Goal: Task Accomplishment & Management: Complete application form

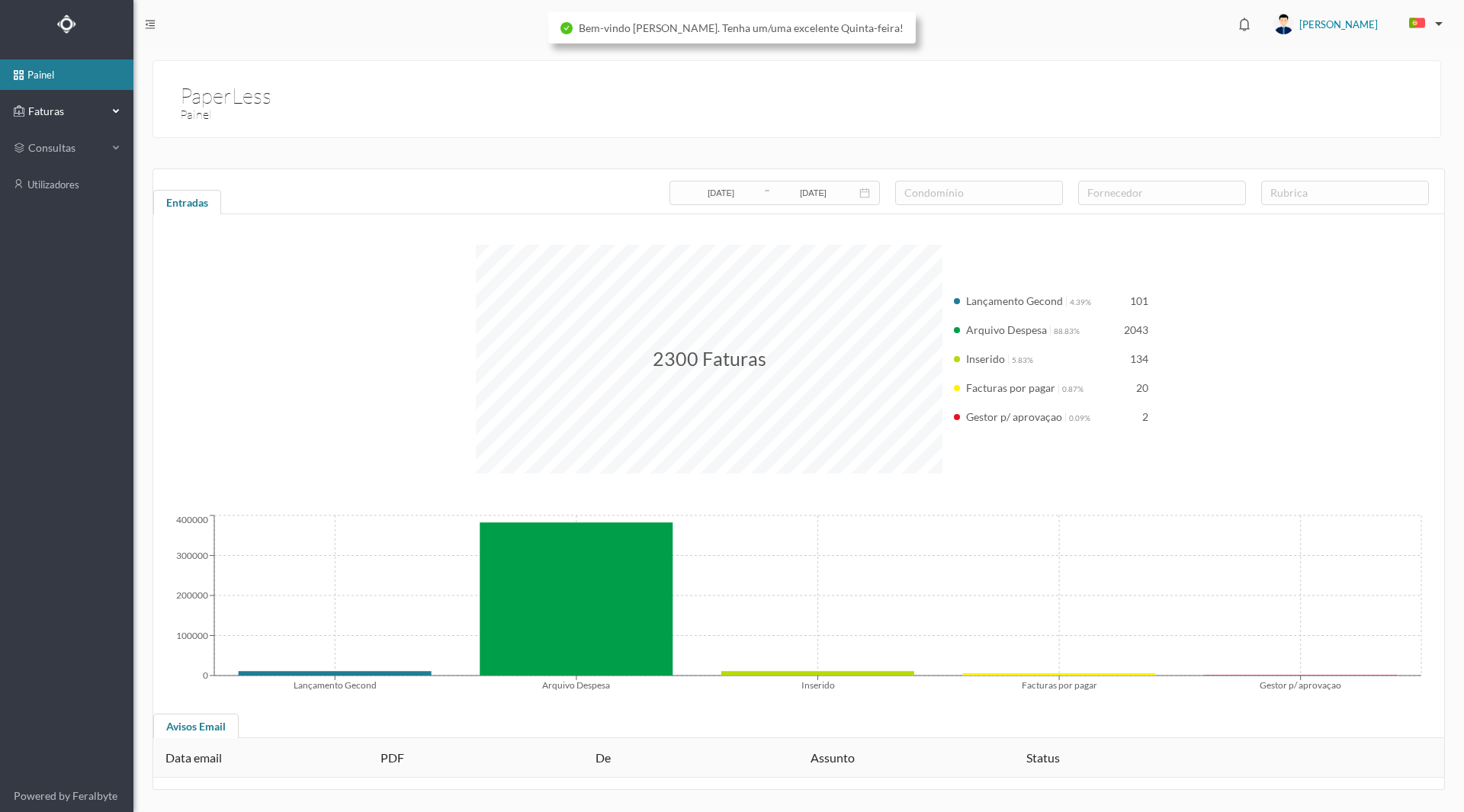
click at [60, 111] on span "Faturas" at bounding box center [66, 111] width 84 height 15
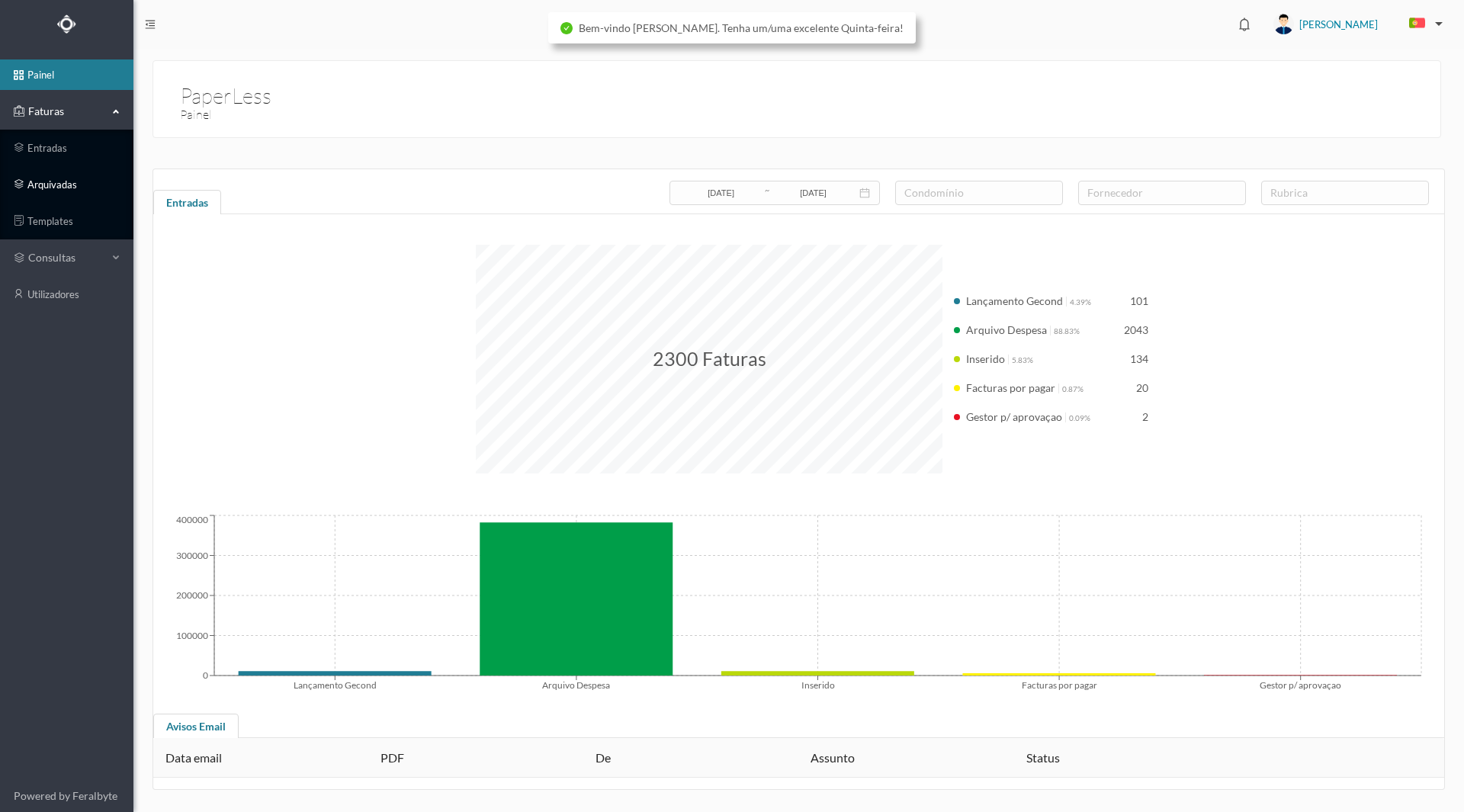
click at [44, 181] on link "arquivadas" at bounding box center [66, 185] width 133 height 31
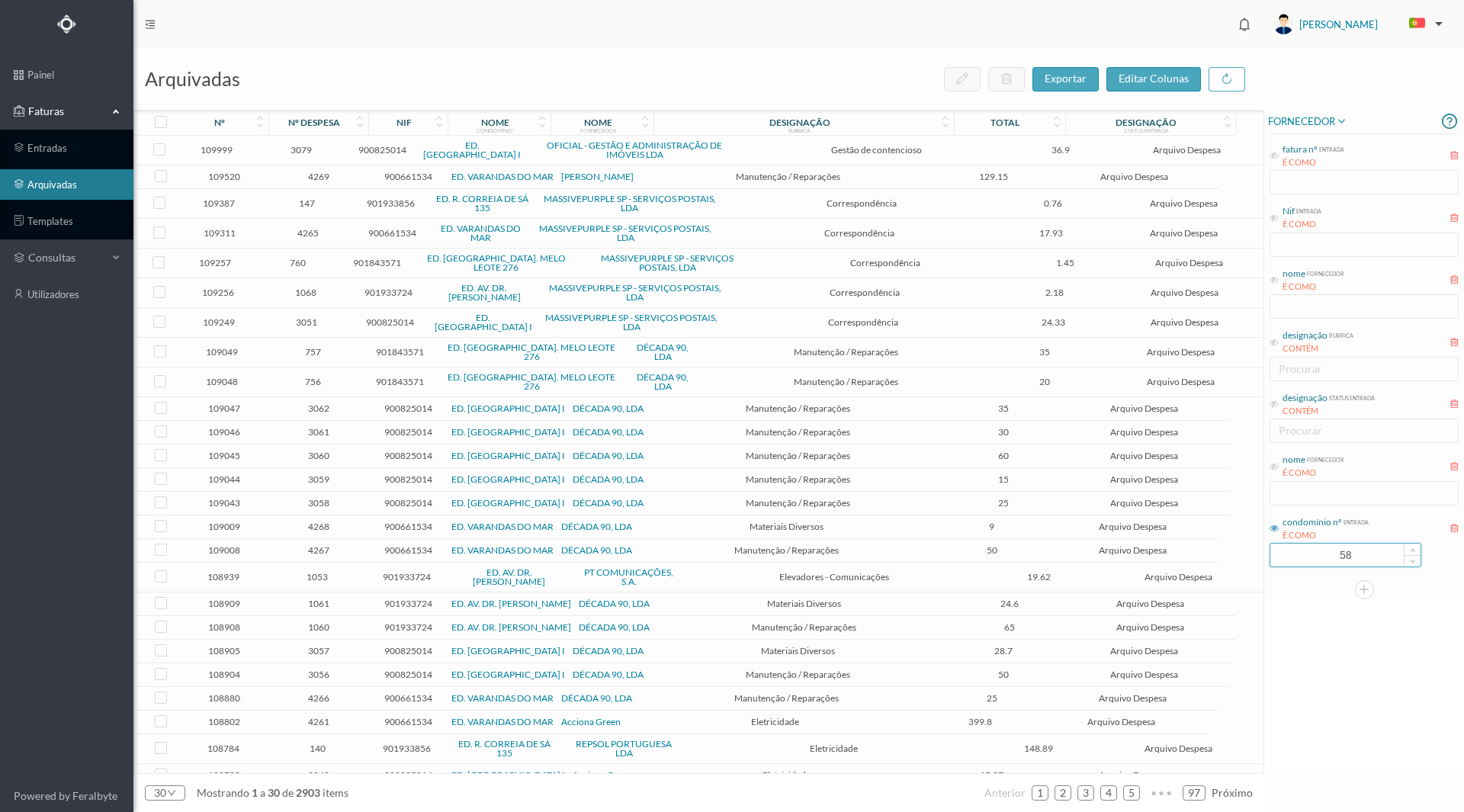
drag, startPoint x: 1311, startPoint y: 555, endPoint x: 1370, endPoint y: 550, distance: 59.2
click at [1370, 550] on input "58" at bounding box center [1345, 555] width 150 height 23
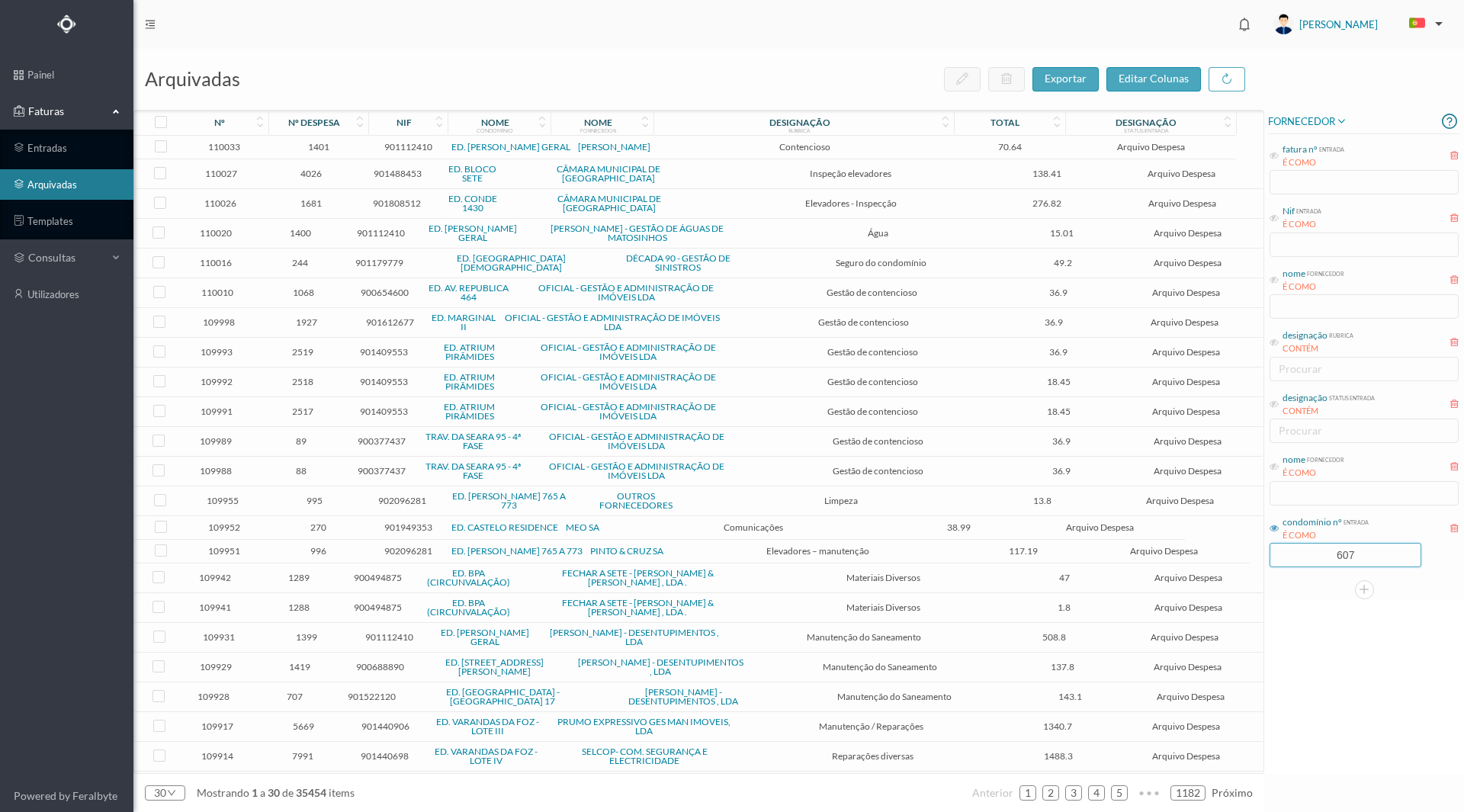
type input "607"
click at [1350, 587] on div at bounding box center [1364, 589] width 192 height 19
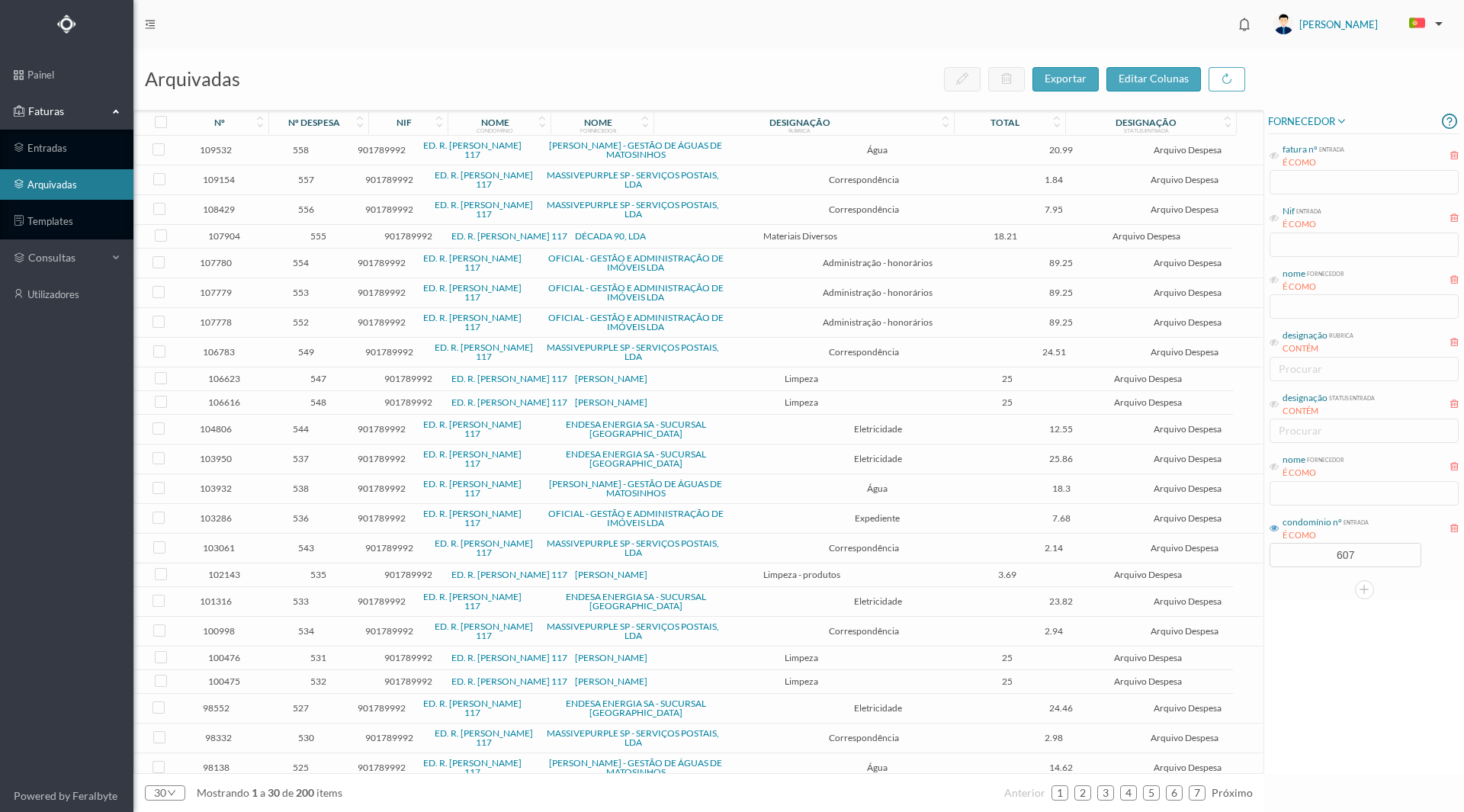
click at [1319, 618] on div "FORNECEDOR fatura nº entrada É COMO Nif entrada É COMO nome fornecedor É COMO d…" at bounding box center [1364, 441] width 200 height 664
click at [290, 148] on span "558" at bounding box center [301, 150] width 82 height 11
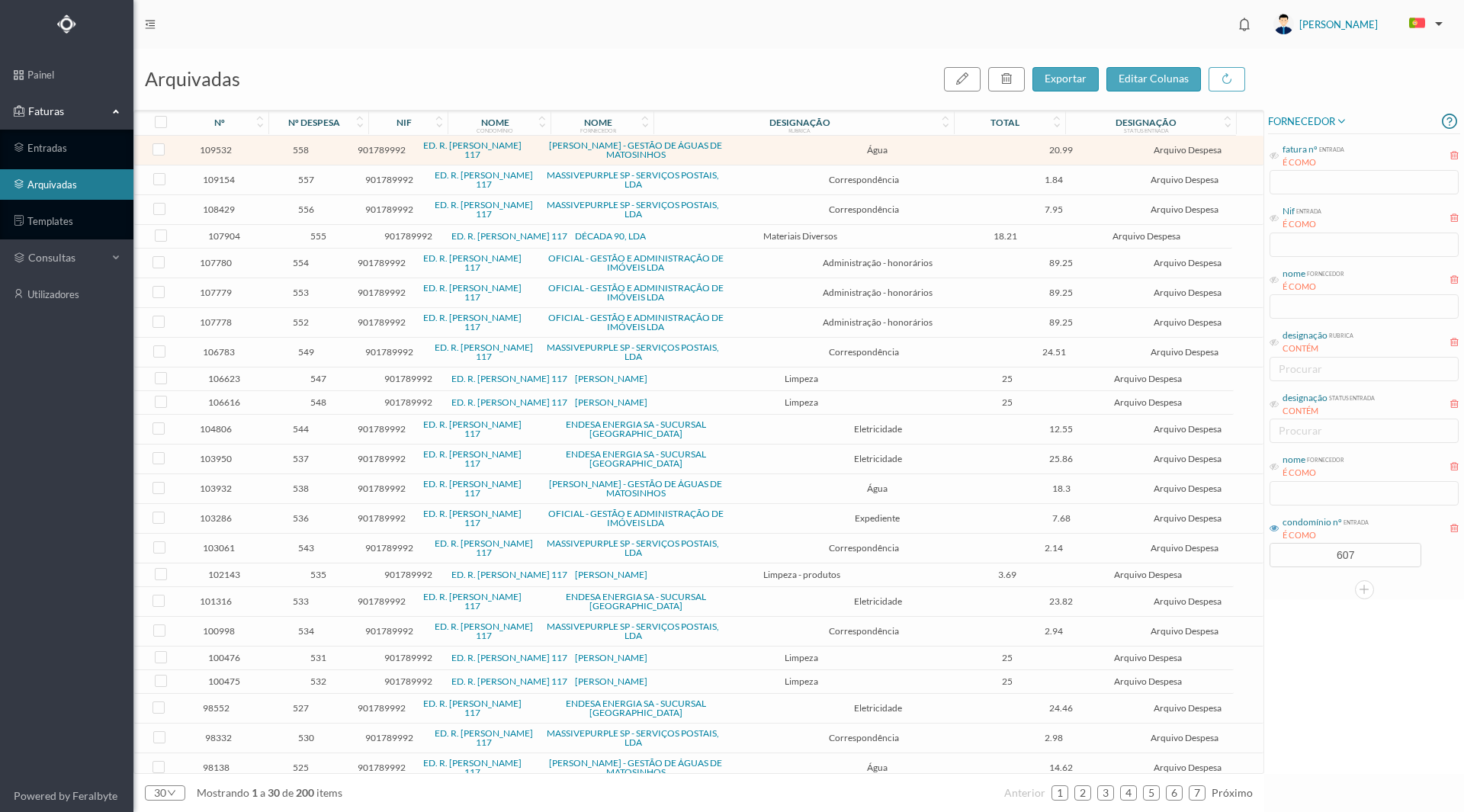
click at [299, 156] on td "558" at bounding box center [302, 150] width 90 height 30
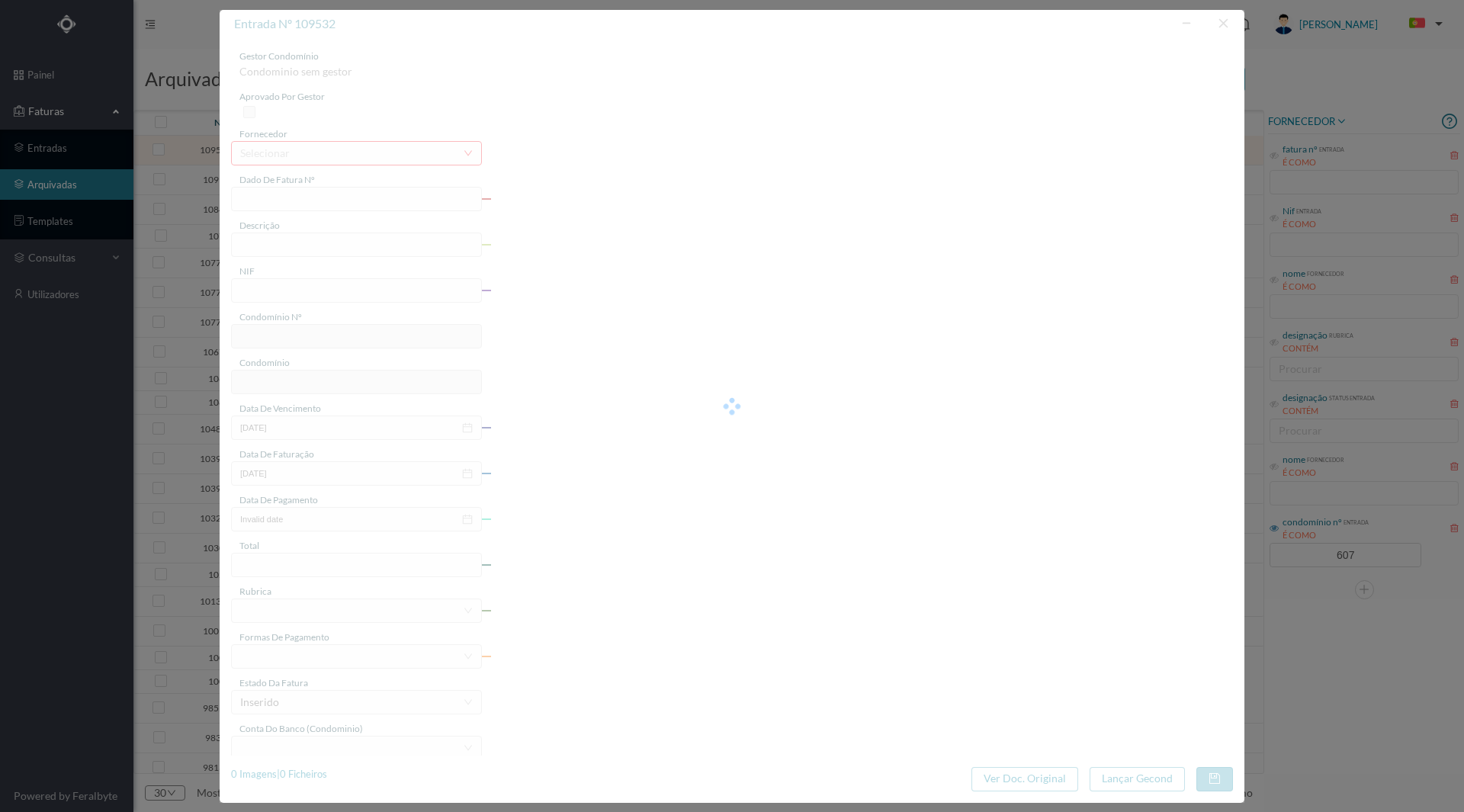
type input "FA K4025FA/10453242"
type input "Periodo de faturação: [DATE] a [DATE]"
type input "901789992"
type input "[DATE]"
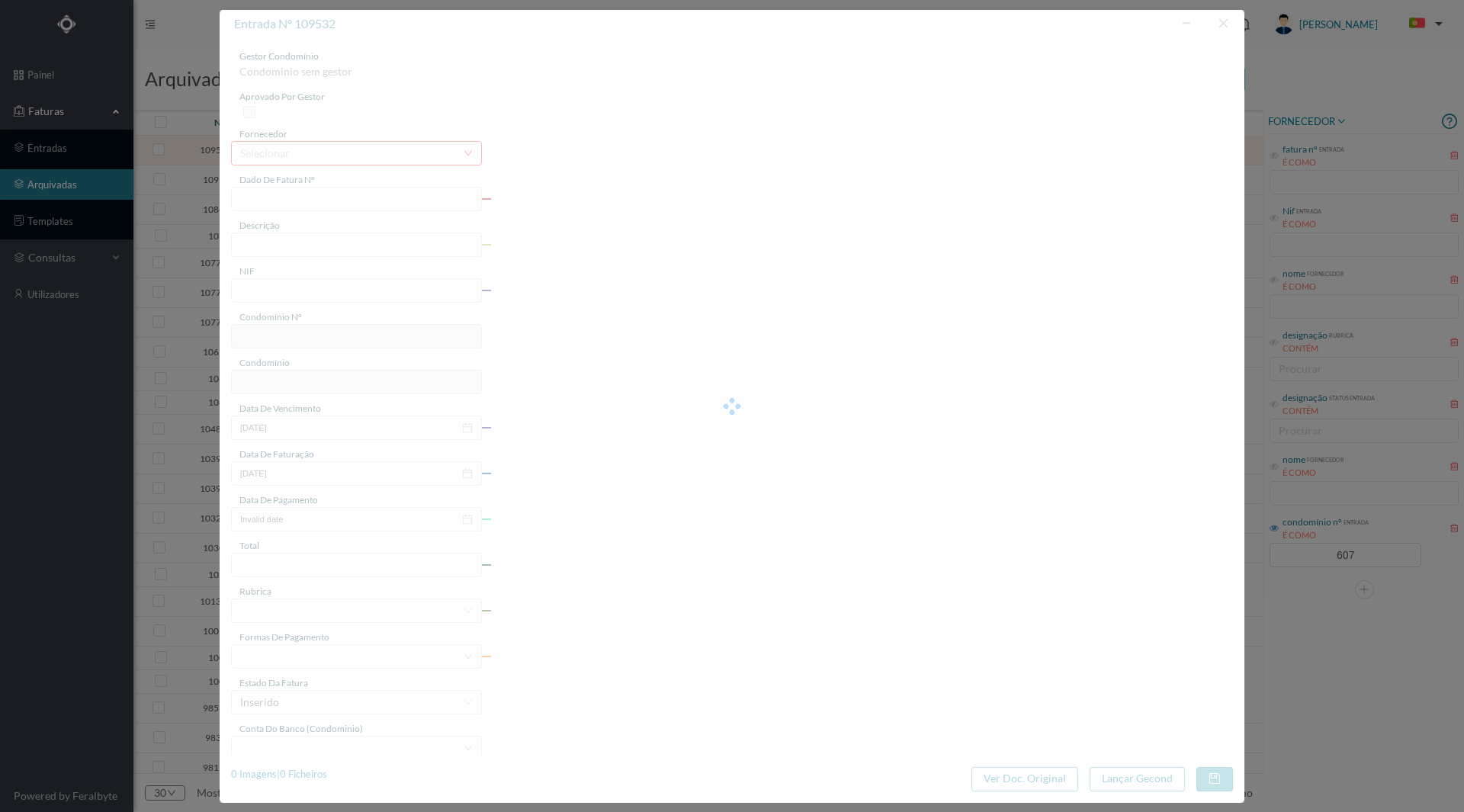
type input "[DATE]"
type input "20.99"
type input "607"
type input "ED. R. [PERSON_NAME] 117"
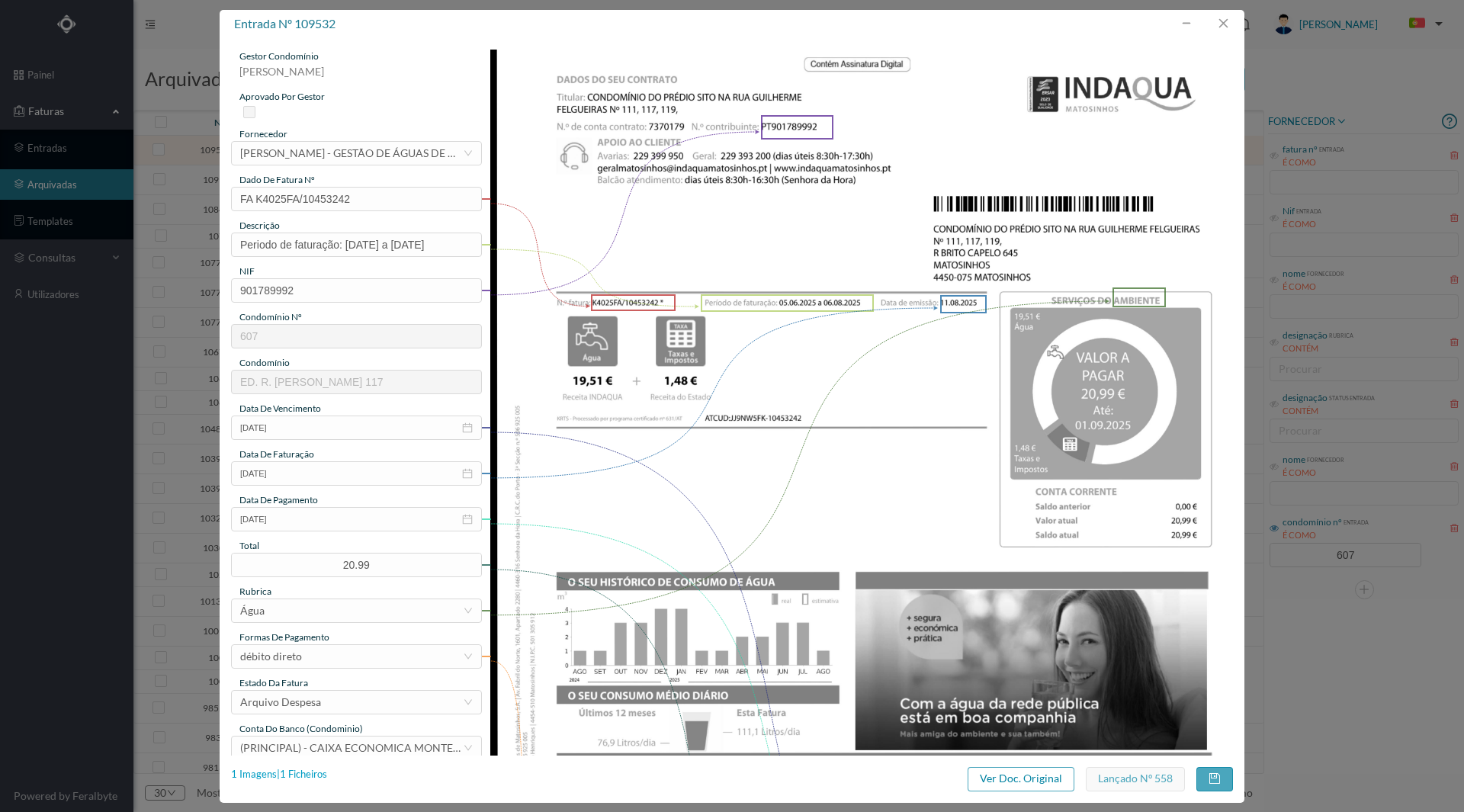
click at [313, 772] on div "1 Imagens | 1 Ficheiros" at bounding box center [278, 774] width 96 height 15
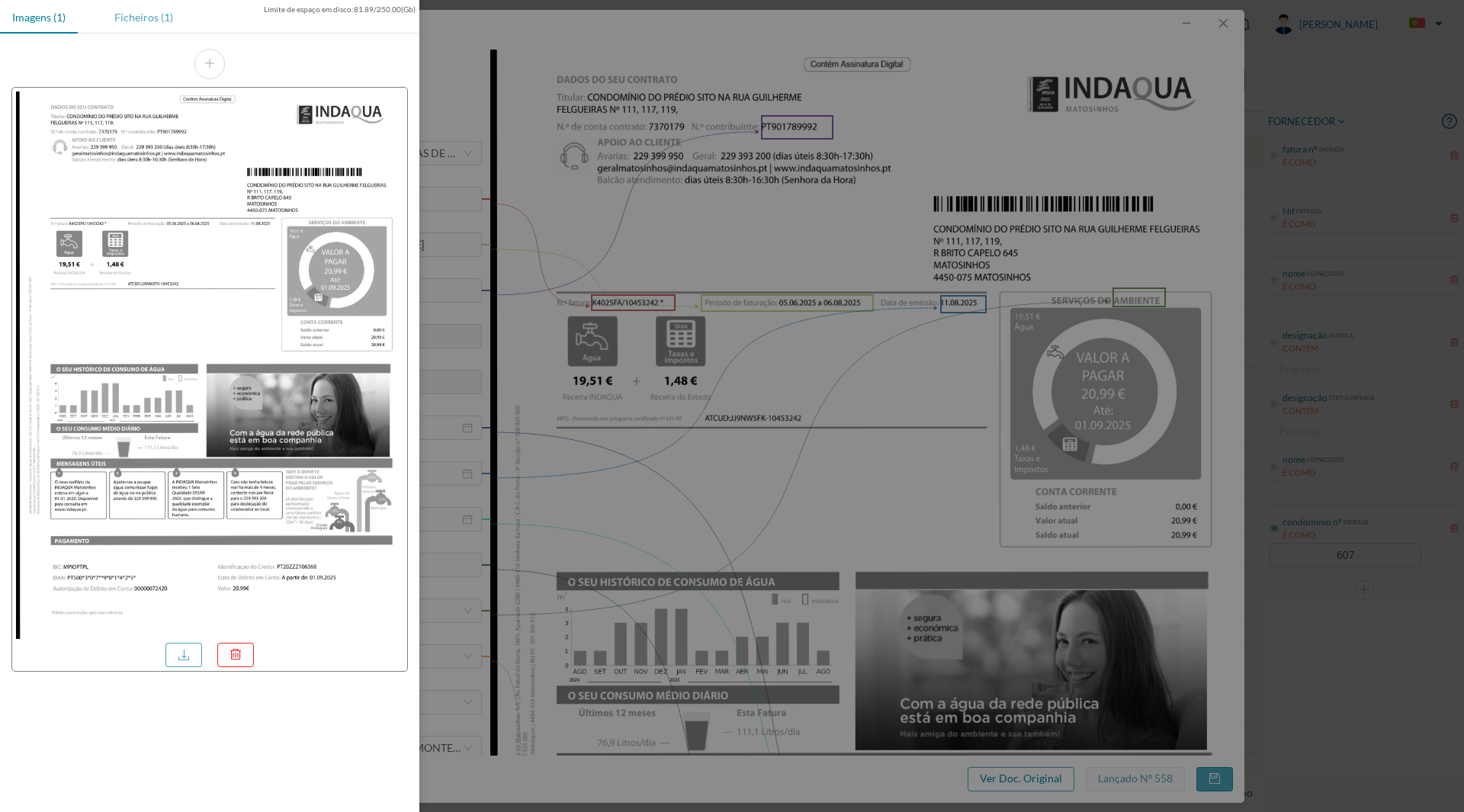
click at [136, 19] on div "Ficheiros (1)" at bounding box center [144, 17] width 83 height 35
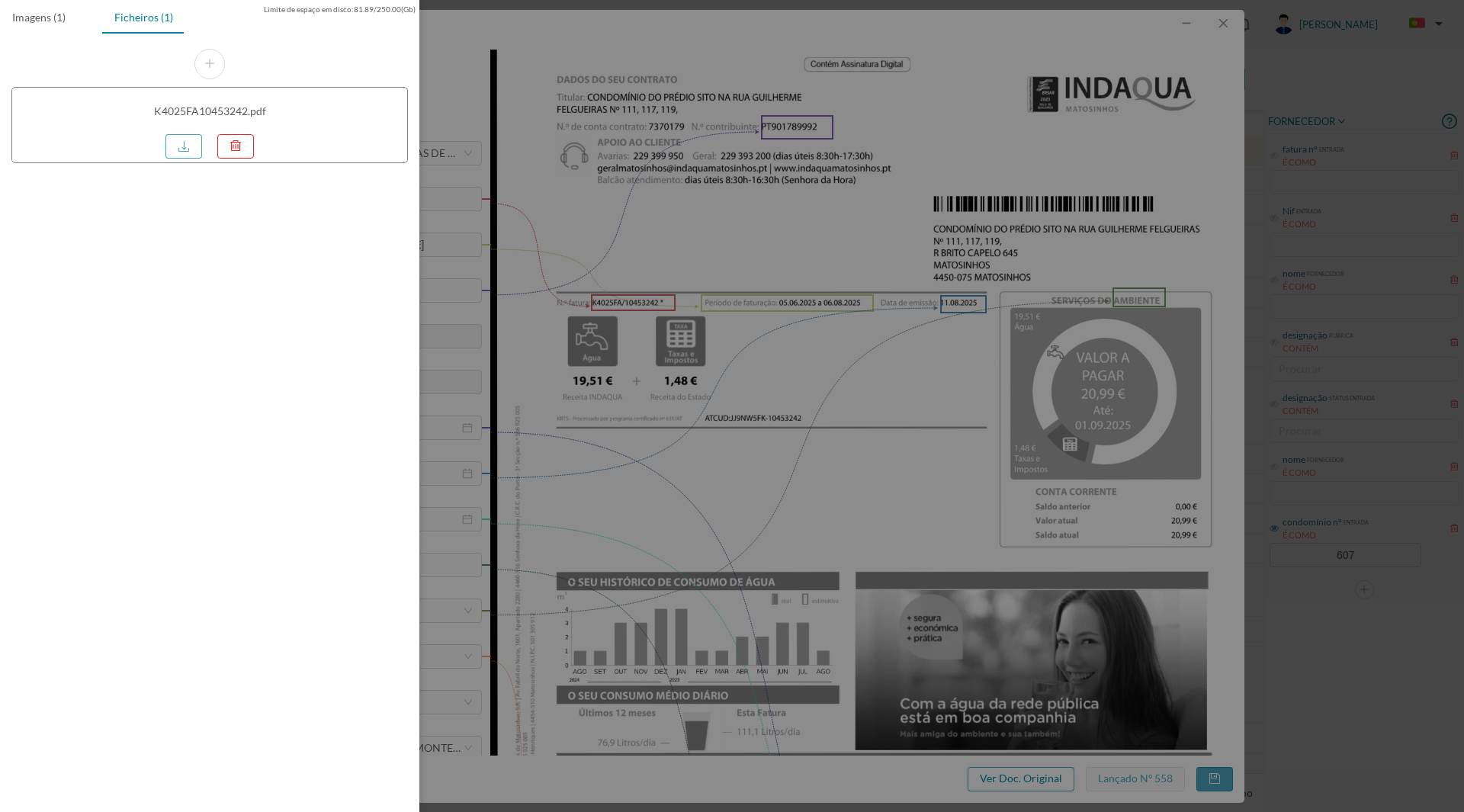
click at [188, 128] on div "K4025FA10453242.pdf" at bounding box center [210, 110] width 112 height 39
click at [181, 142] on link at bounding box center [183, 146] width 36 height 24
click at [620, 168] on div at bounding box center [732, 406] width 1464 height 812
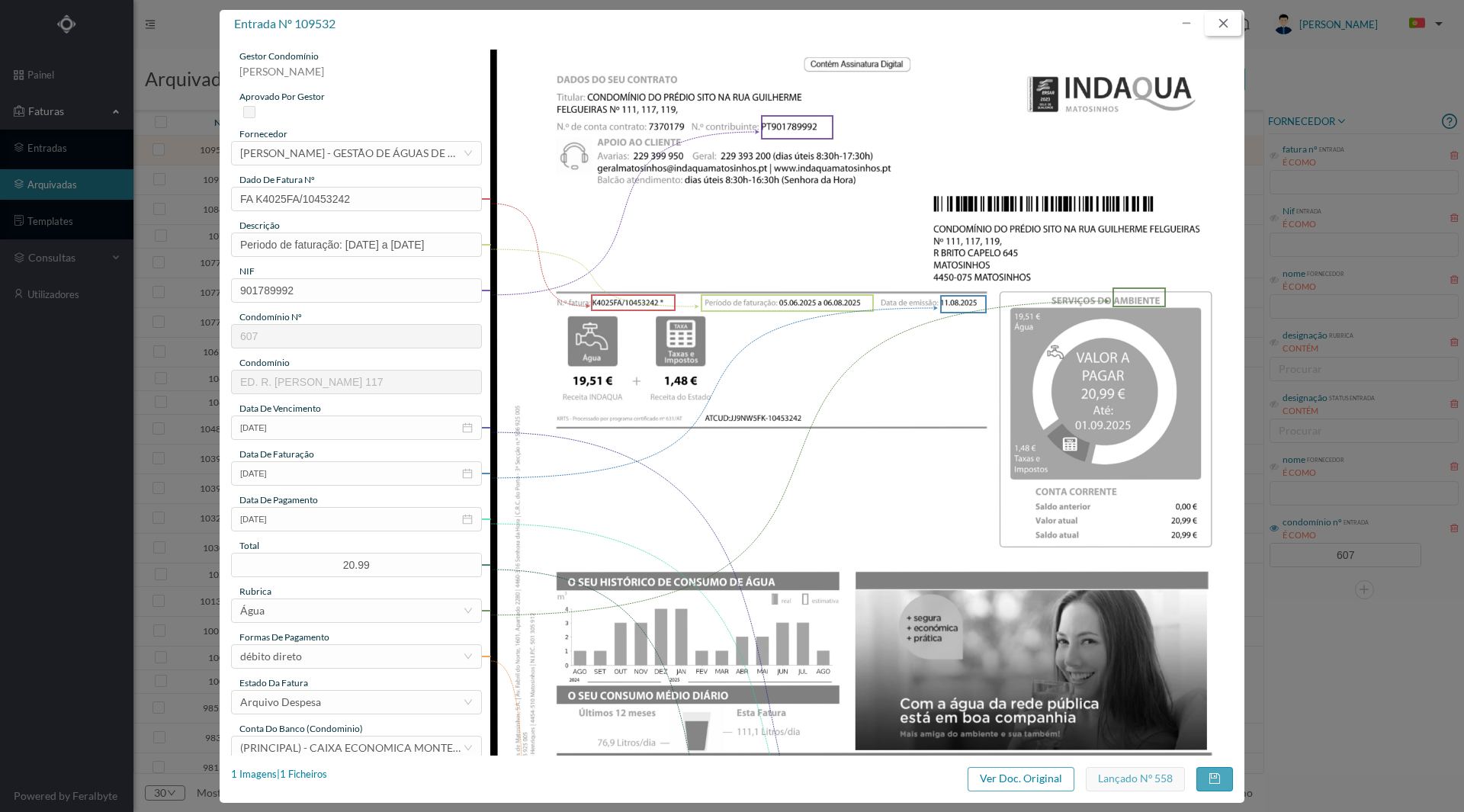
click at [1222, 21] on button "button" at bounding box center [1222, 23] width 36 height 24
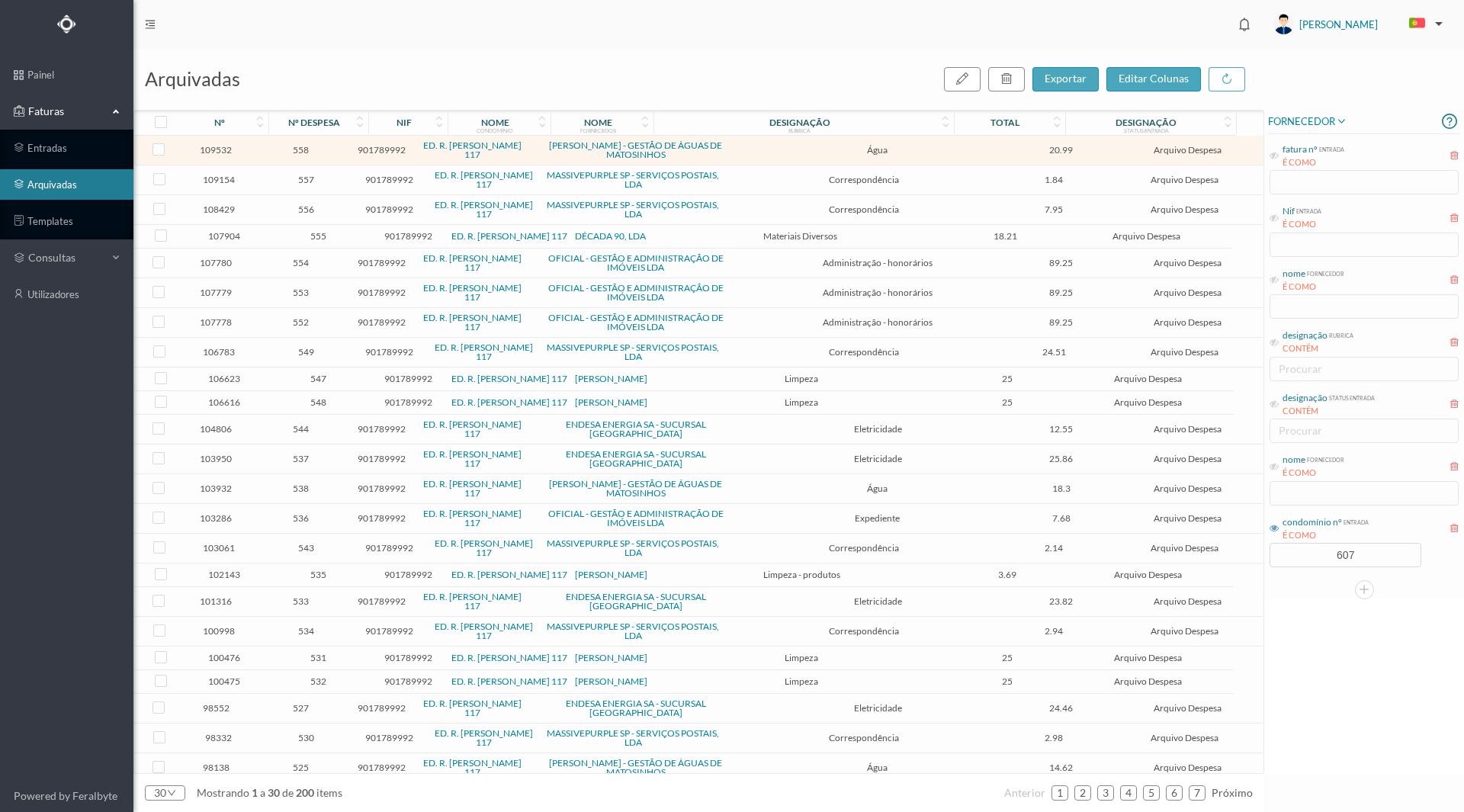
click at [307, 435] on span "544" at bounding box center [301, 429] width 82 height 11
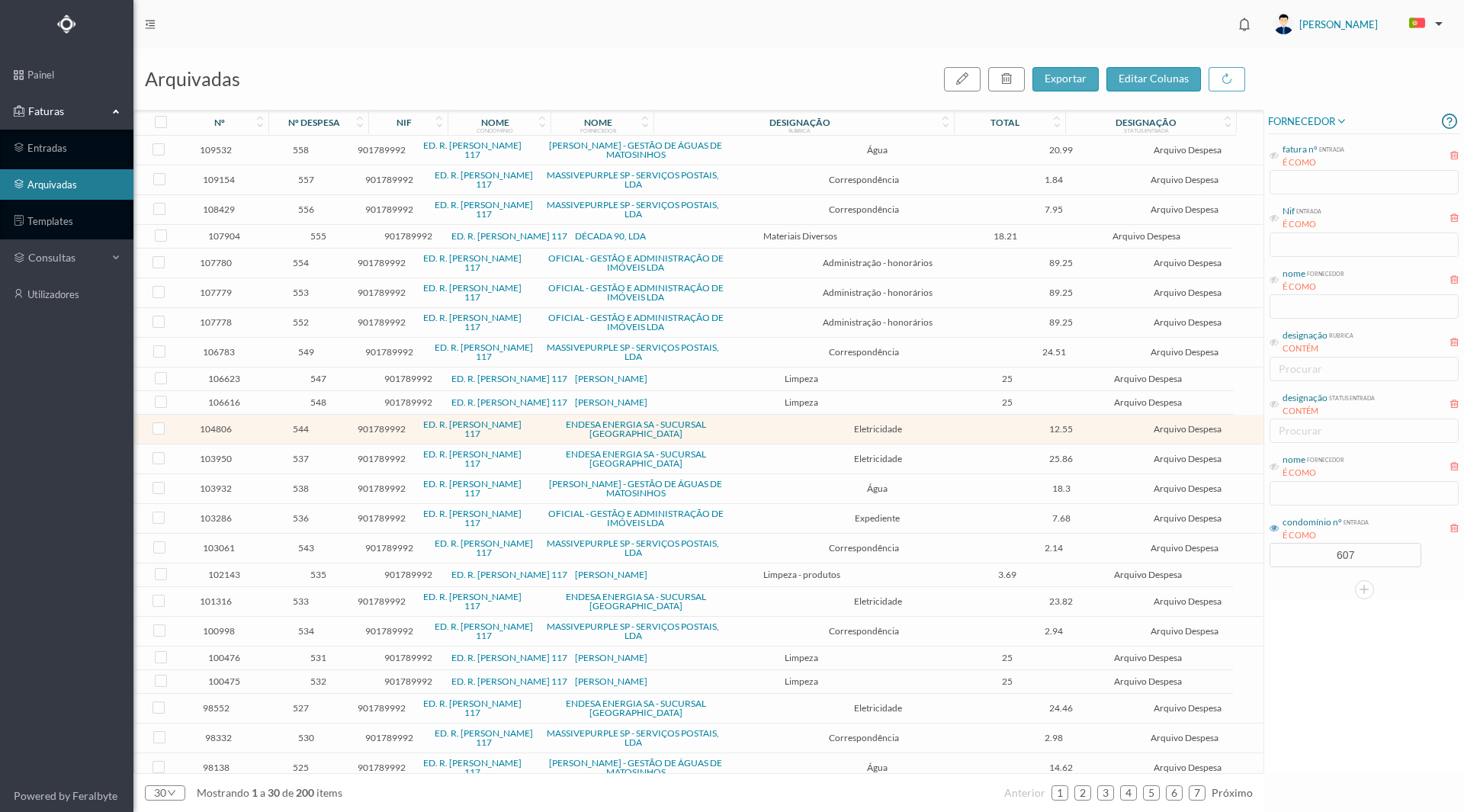
click at [307, 435] on span "544" at bounding box center [301, 429] width 82 height 11
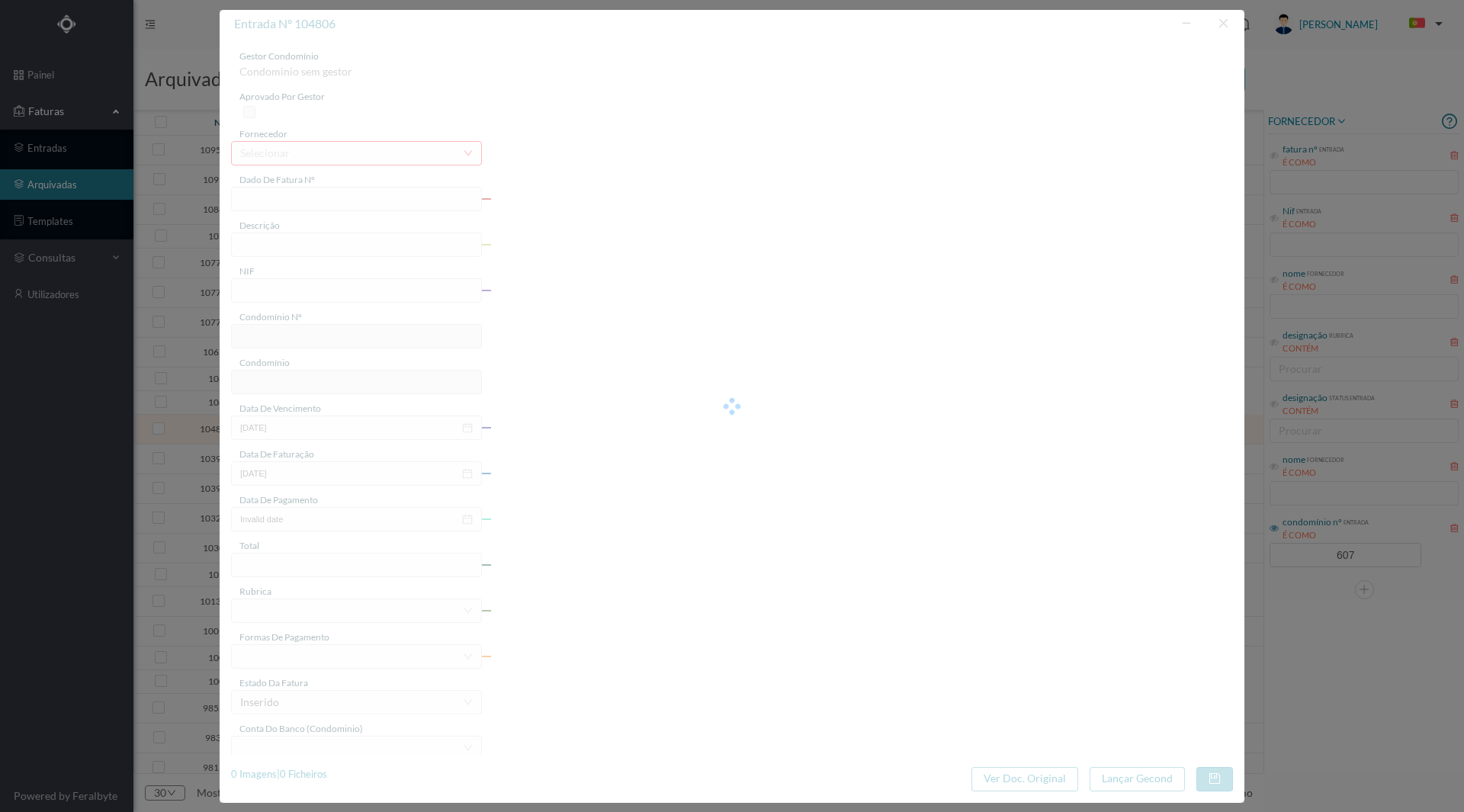
type input "FAC 0230312025/0057333097"
type input "117 COMUNS ([DATE] a [DATE])"
type input "901789992"
type input "[DATE]"
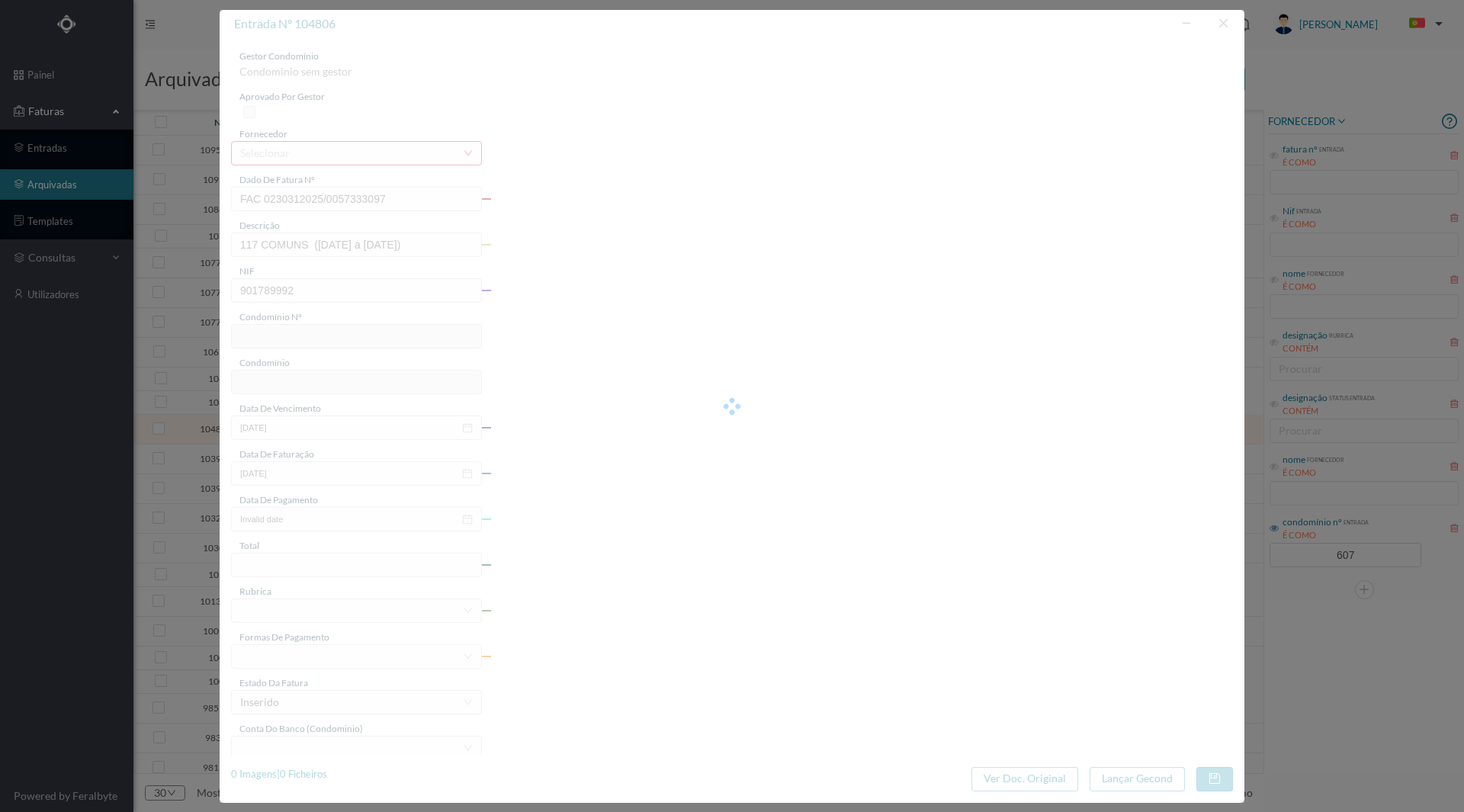
type input "[DATE]"
type input "12.55"
type input "607"
type input "ED. R. [PERSON_NAME] 117"
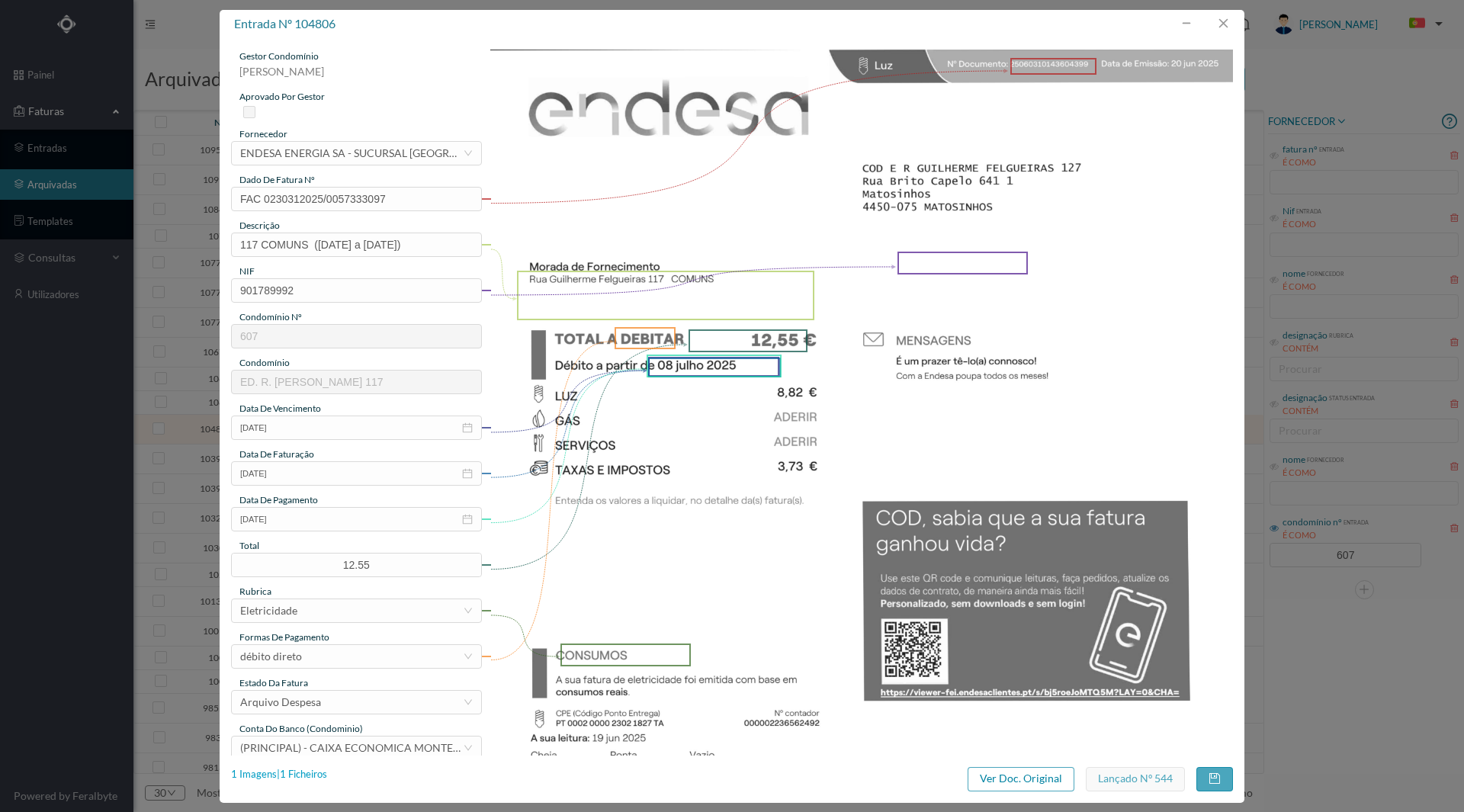
click at [308, 773] on div "1 Imagens | 1 Ficheiros" at bounding box center [278, 774] width 96 height 15
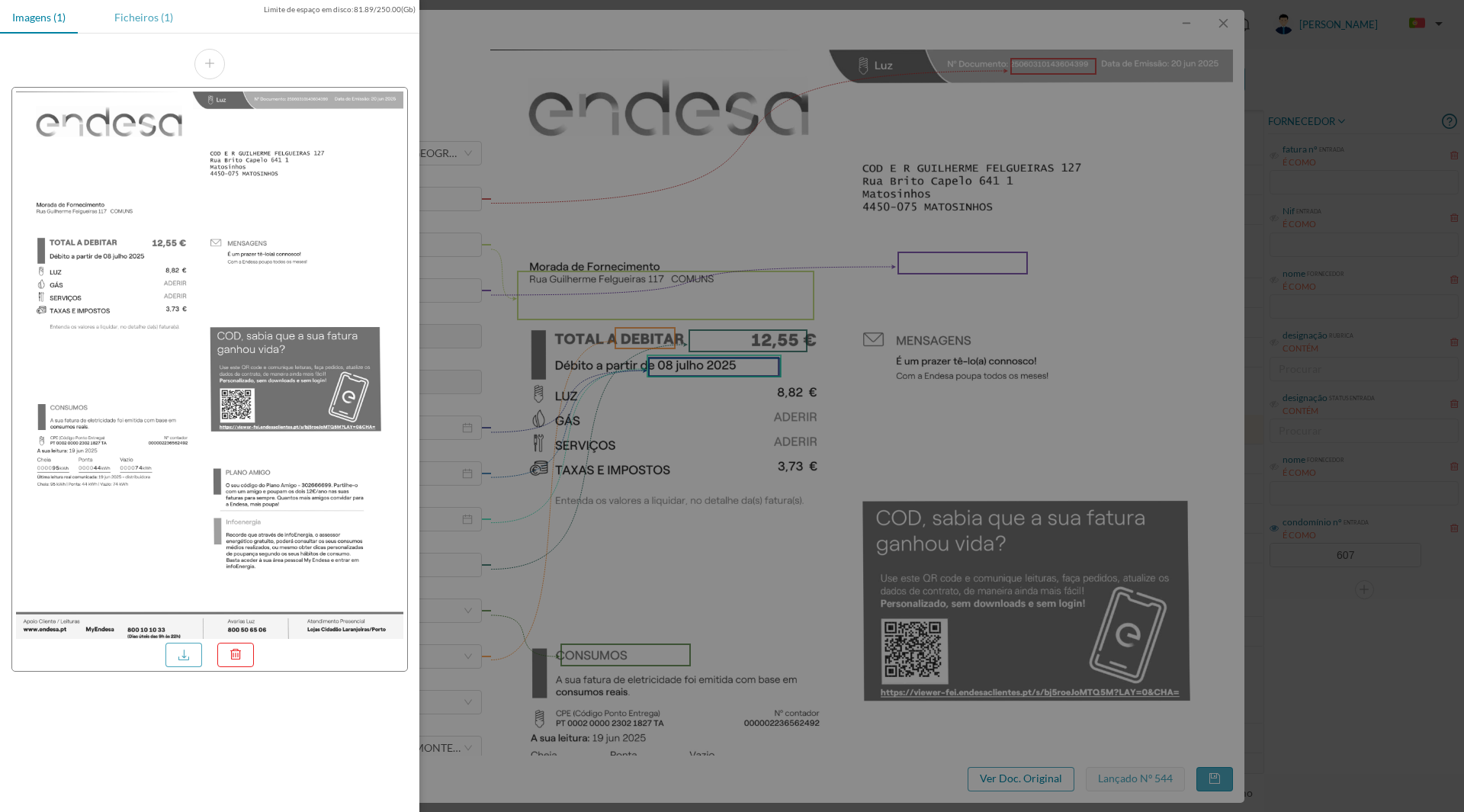
click at [125, 15] on div "Ficheiros (1)" at bounding box center [144, 17] width 83 height 35
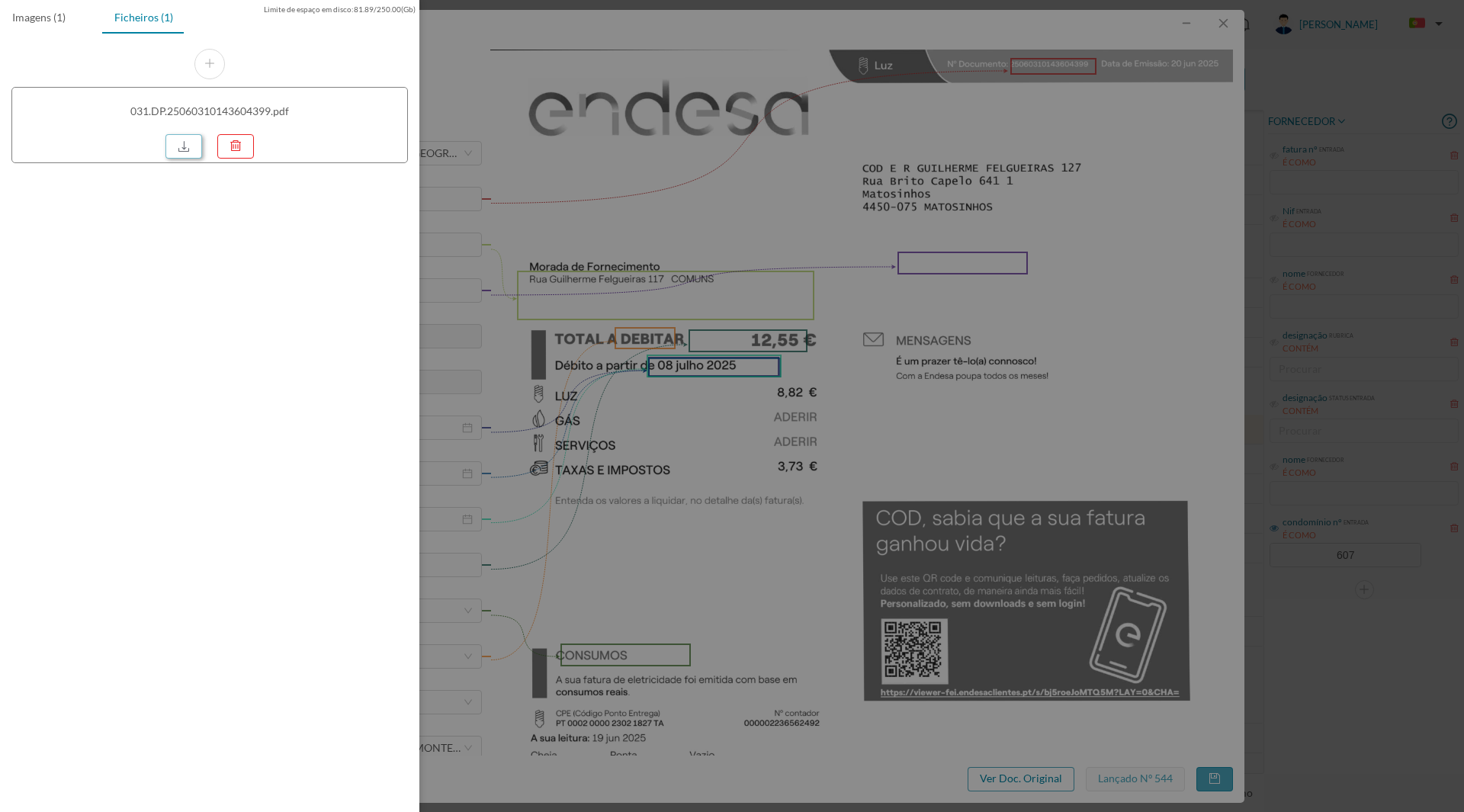
click at [174, 151] on link at bounding box center [183, 146] width 36 height 24
click at [910, 431] on div at bounding box center [732, 406] width 1464 height 812
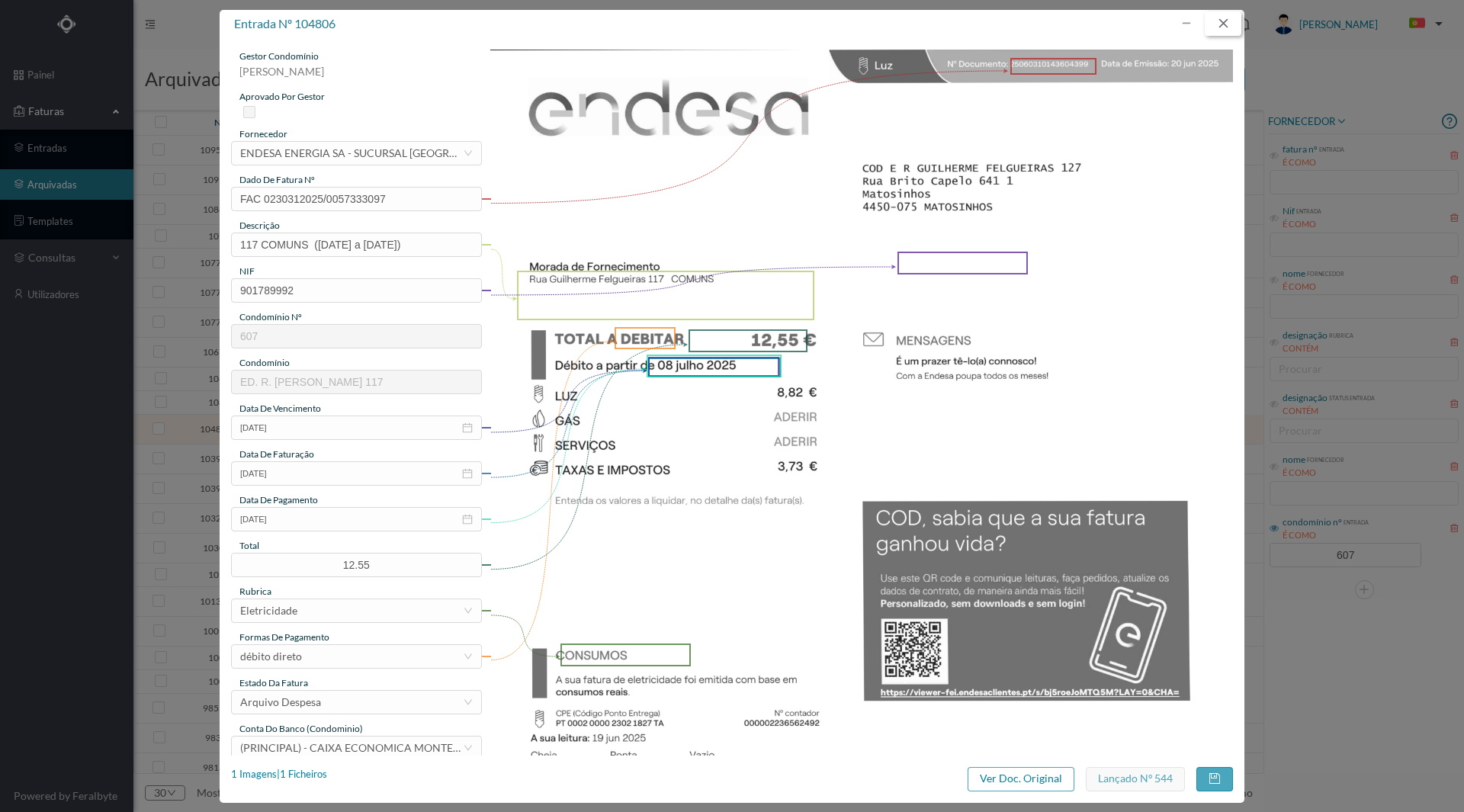
click at [1217, 23] on button "button" at bounding box center [1222, 23] width 36 height 24
